Goal: Information Seeking & Learning: Find specific fact

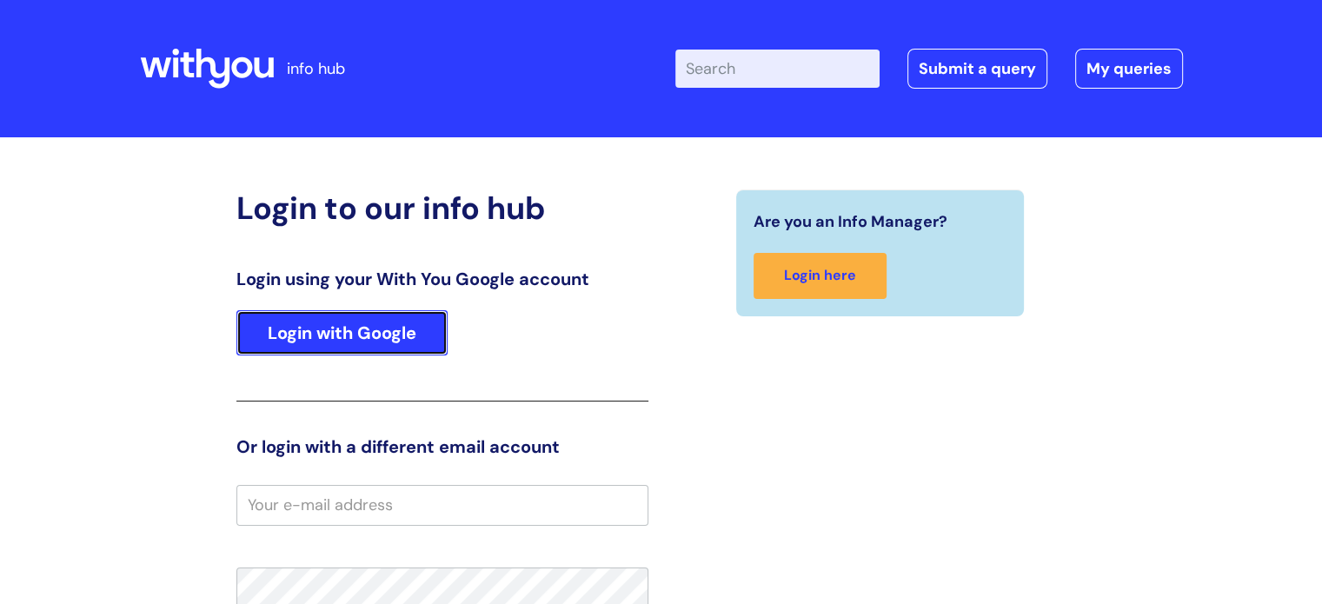
click at [329, 329] on link "Login with Google" at bounding box center [341, 332] width 211 height 45
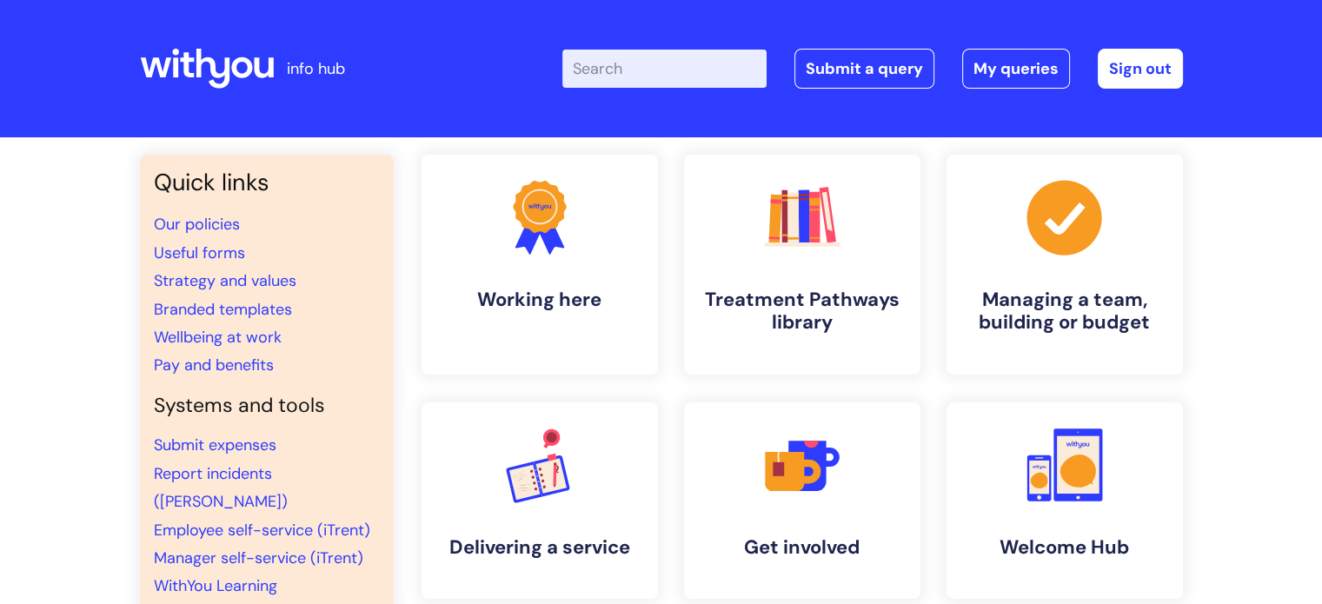
click at [608, 68] on input "Enter your search term here..." at bounding box center [664, 69] width 204 height 38
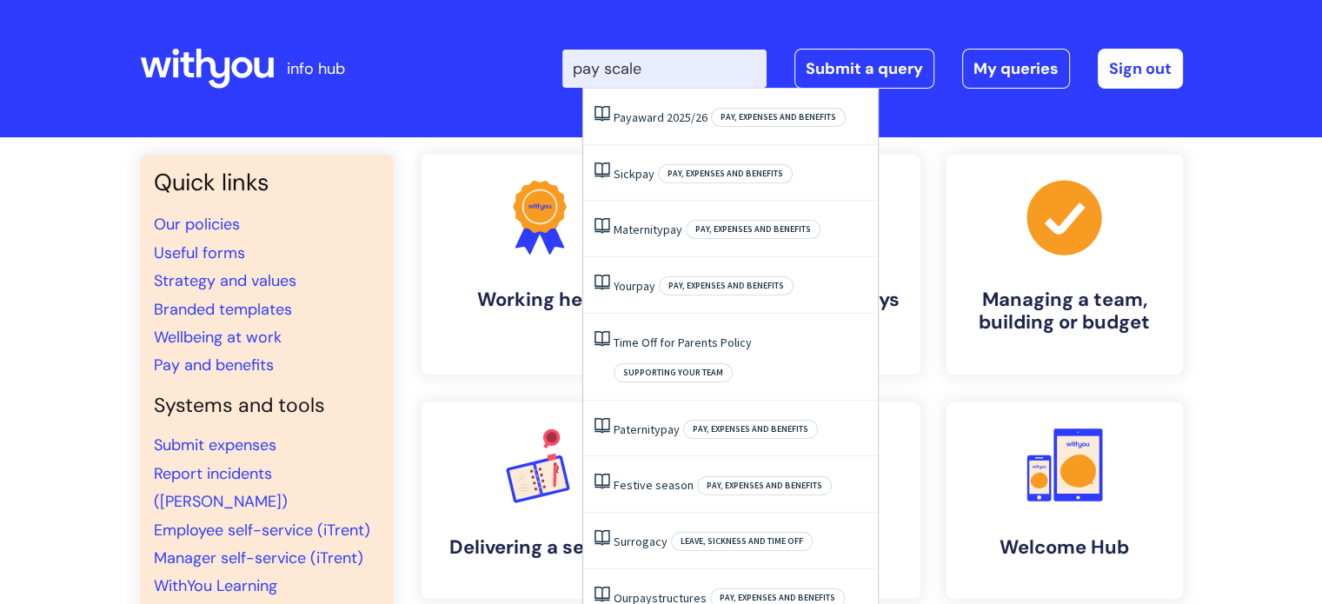
type input "pay scales"
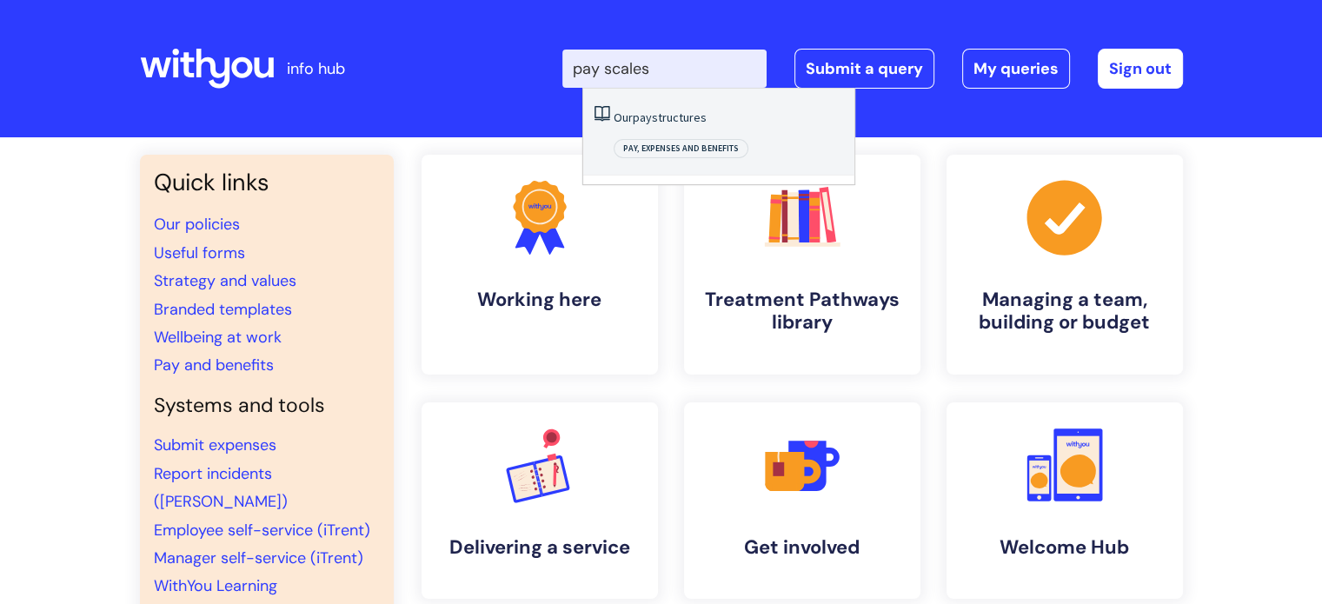
click at [624, 114] on link "Our pay structures" at bounding box center [660, 118] width 93 height 16
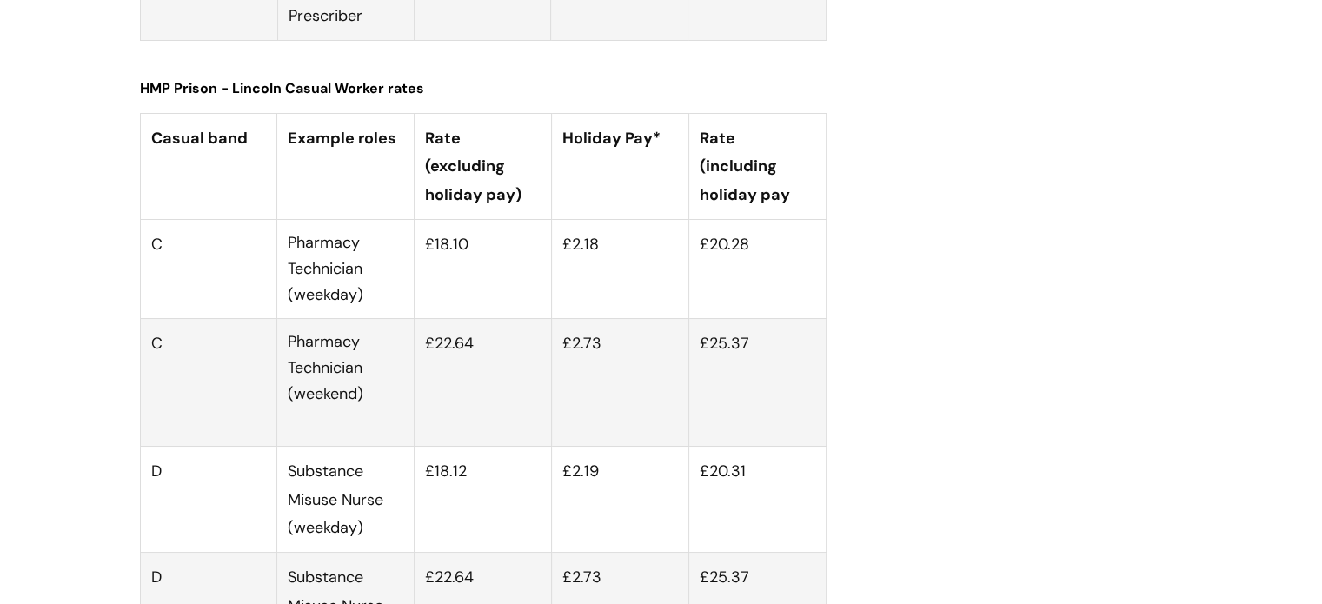
scroll to position [6470, 0]
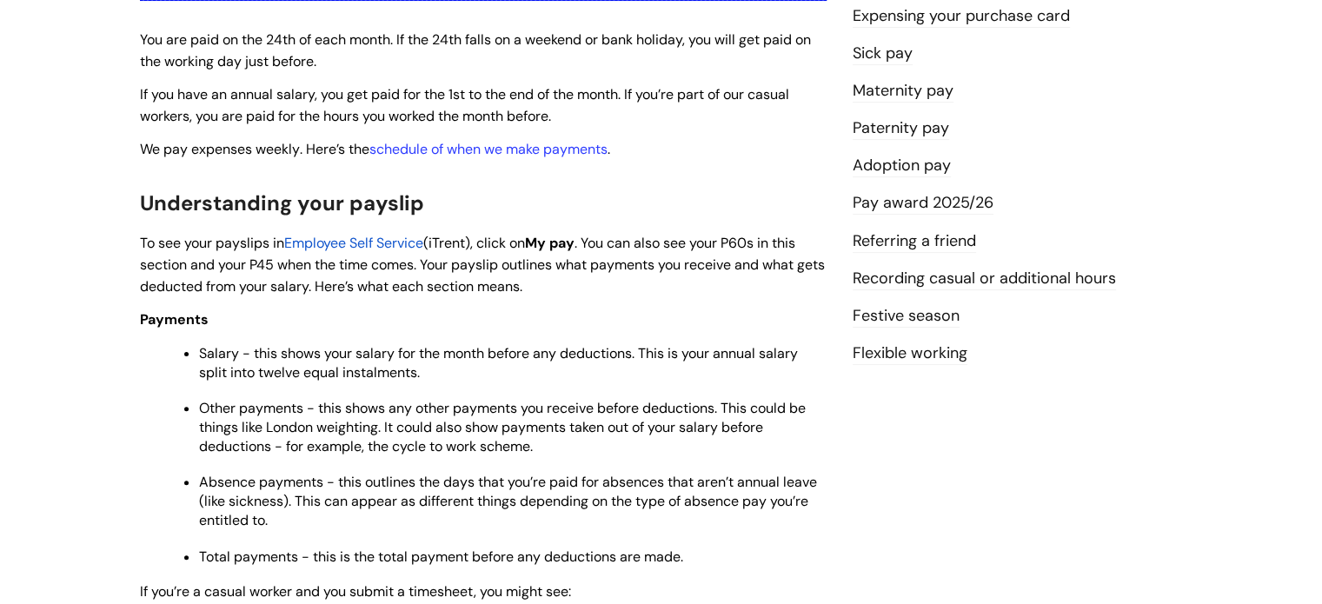
scroll to position [462, 0]
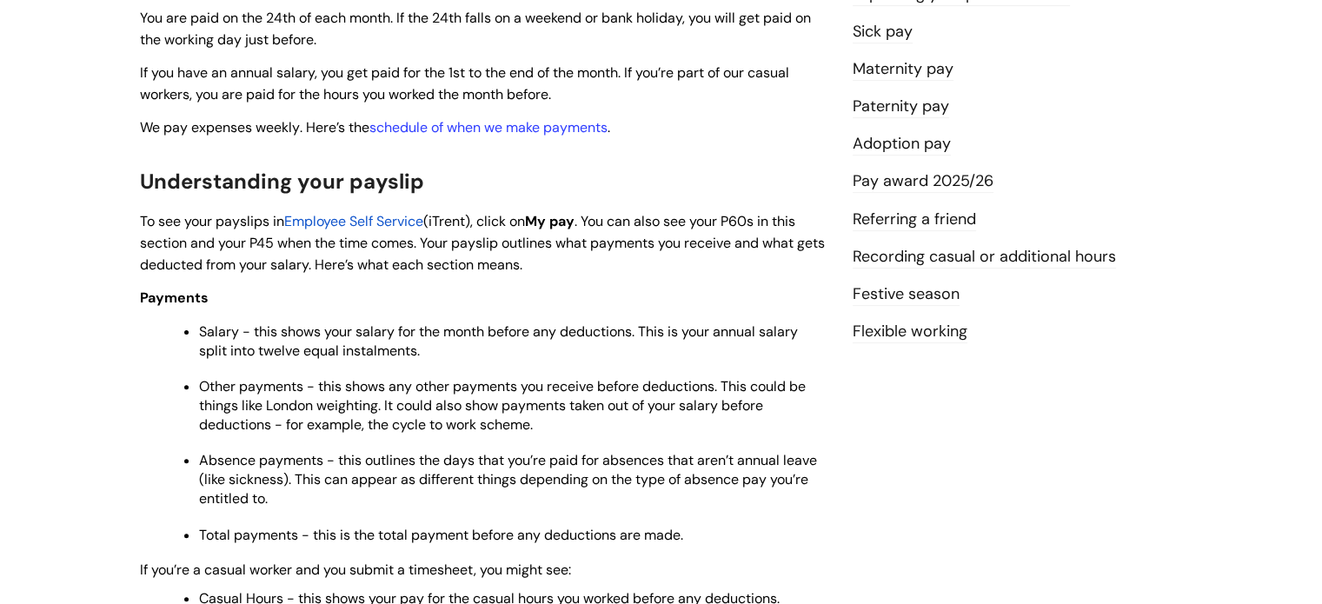
click at [945, 173] on link "Pay award 2025/26" at bounding box center [923, 181] width 141 height 23
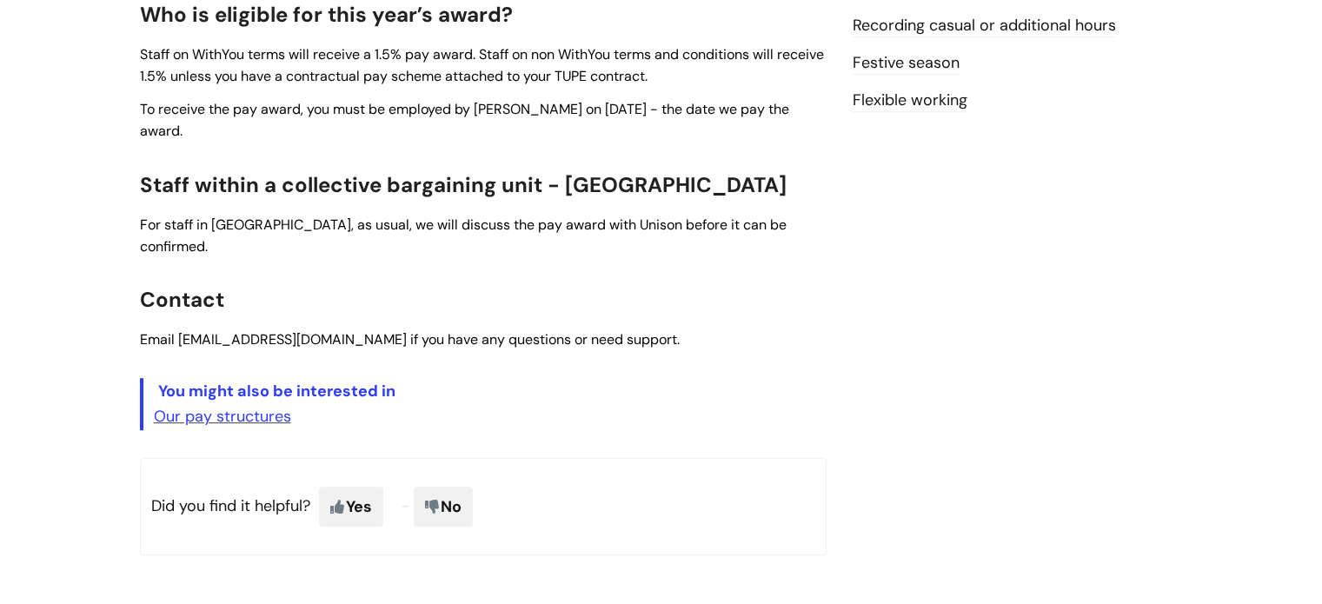
scroll to position [695, 0]
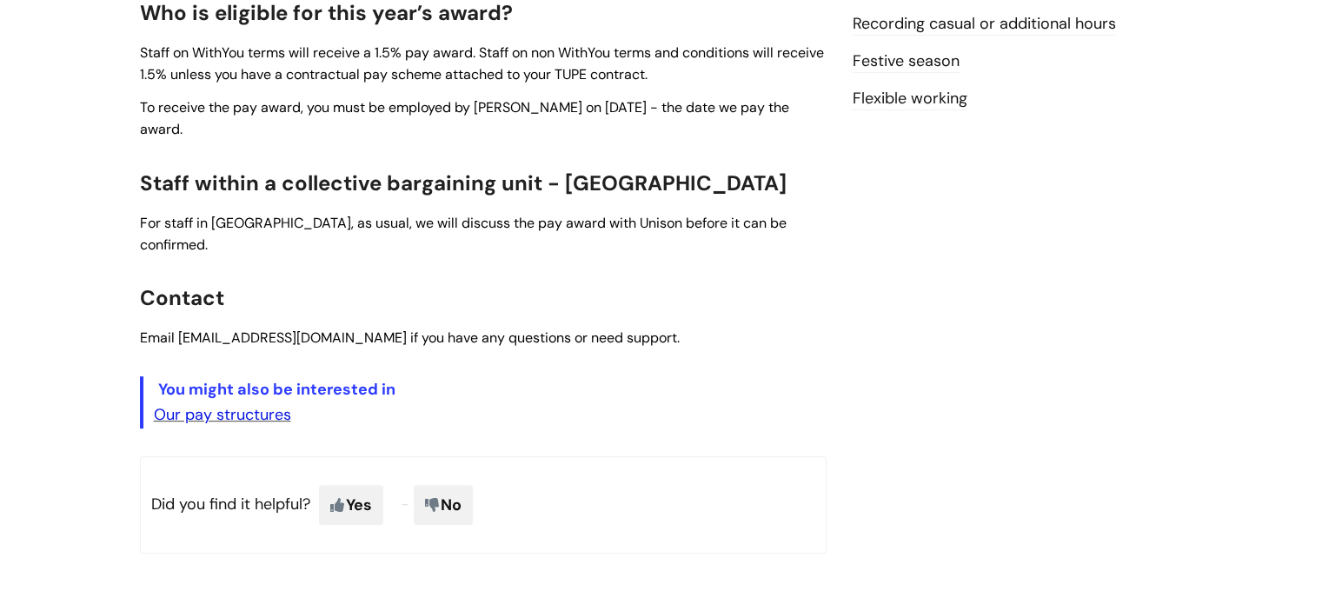
click at [240, 404] on link "Our pay structures" at bounding box center [222, 414] width 137 height 21
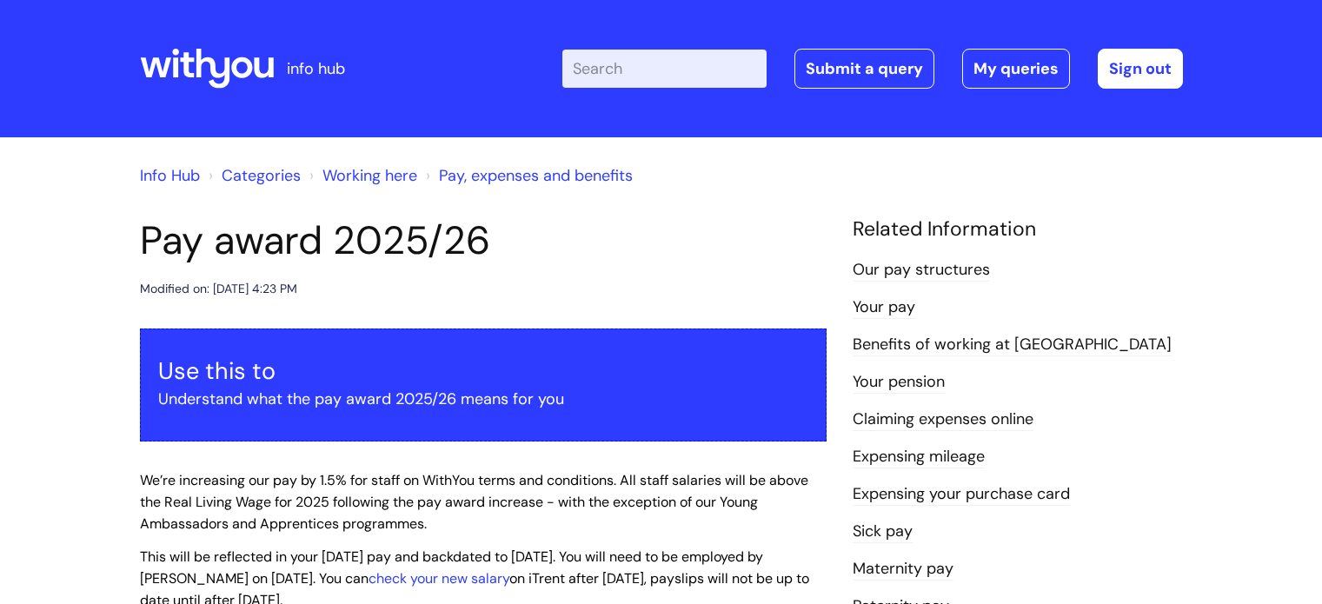
scroll to position [695, 0]
